Goal: Navigation & Orientation: Go to known website

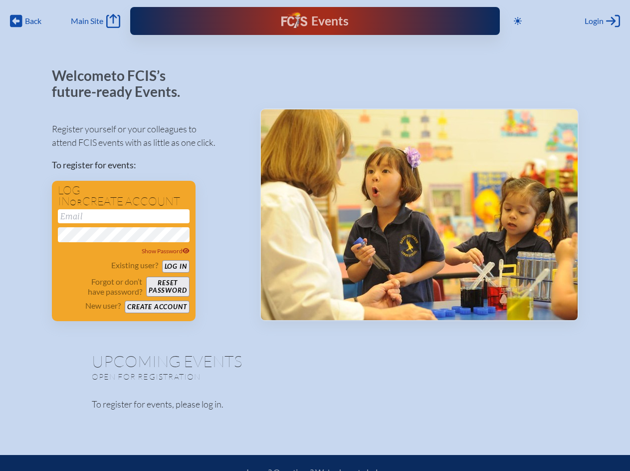
click at [26, 21] on span "Back" at bounding box center [33, 21] width 16 height 10
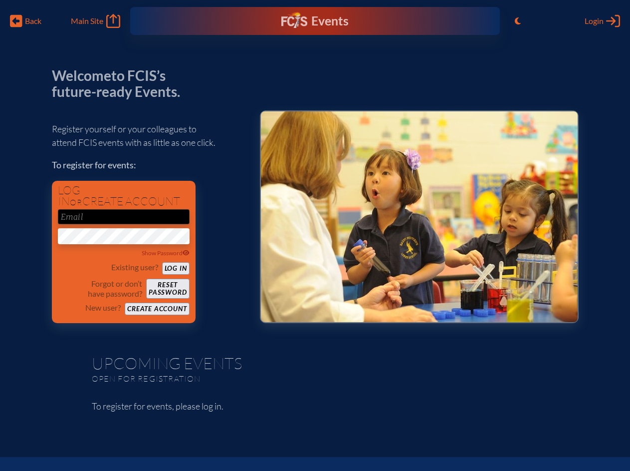
click at [520, 21] on icon "Toggle to Light Mode" at bounding box center [518, 21] width 6 height 8
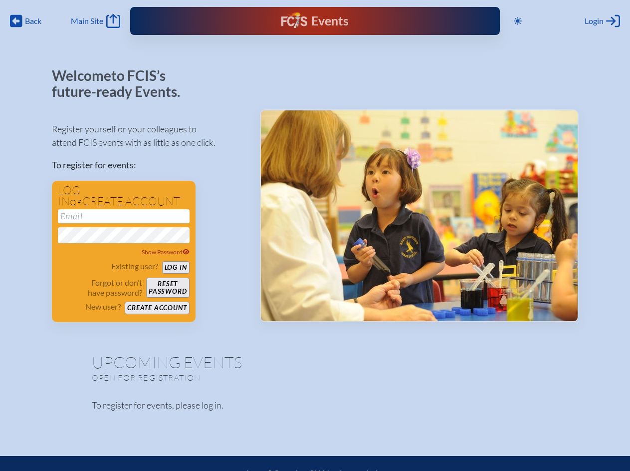
click at [602, 21] on span "Login" at bounding box center [594, 21] width 19 height 10
click at [124, 251] on div "Show Password" at bounding box center [124, 252] width 132 height 10
